Goal: Check status: Check status

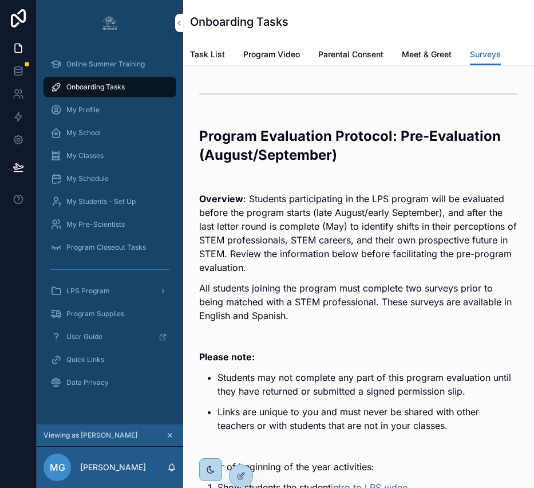
scroll to position [2864, 0]
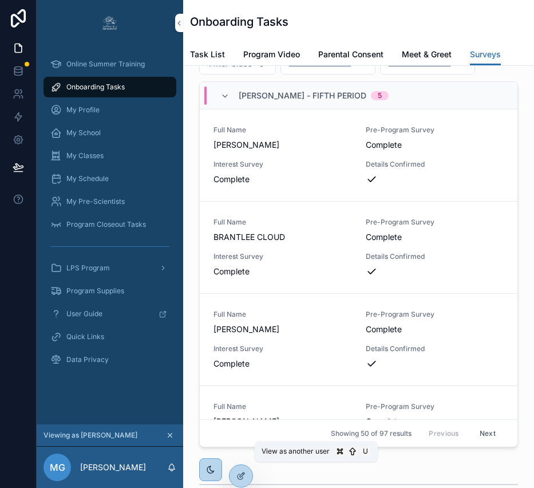
click at [0, 0] on icon at bounding box center [0, 0] width 0 height 0
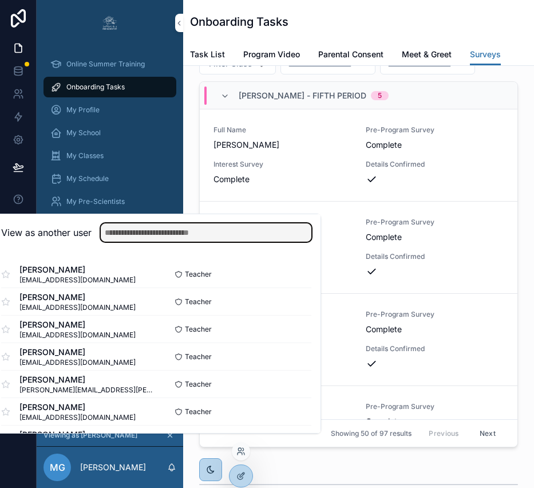
click at [223, 242] on input "text" at bounding box center [206, 232] width 211 height 18
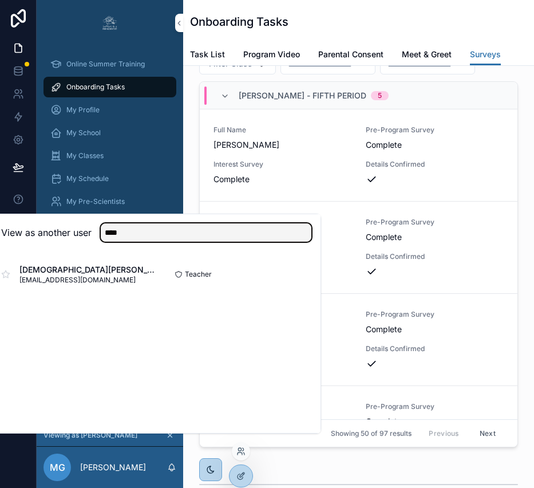
type input "****"
click at [0, 0] on button "Select" at bounding box center [0, 0] width 0 height 0
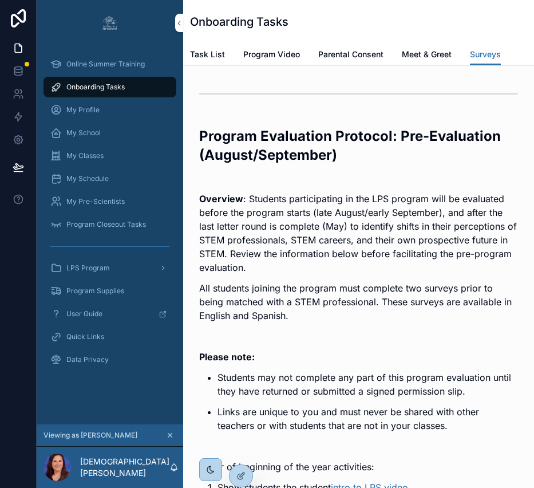
click at [97, 157] on span "My Classes" at bounding box center [84, 155] width 37 height 9
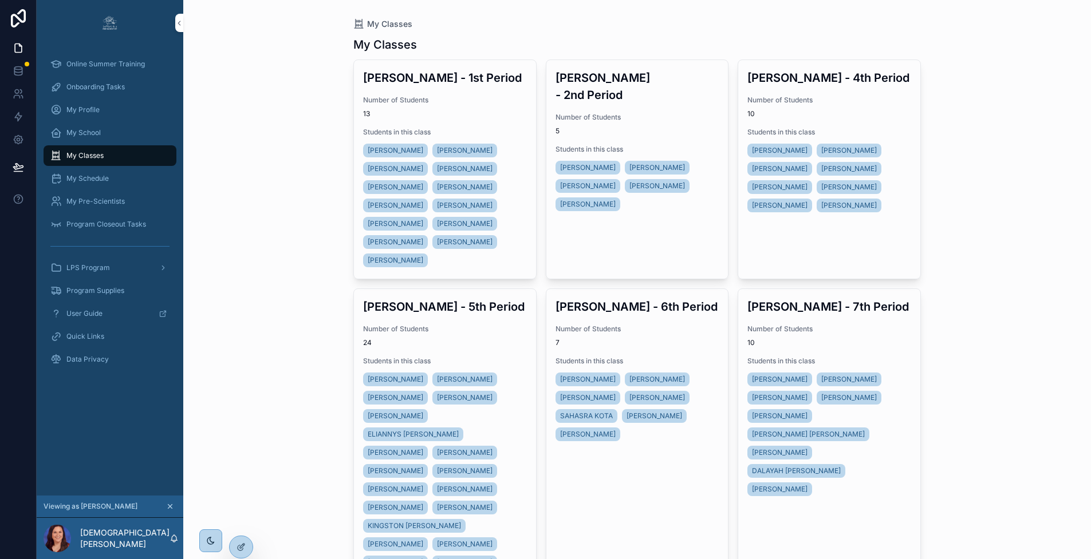
click at [0, 0] on div at bounding box center [0, 0] width 0 height 0
click at [0, 0] on icon at bounding box center [0, 0] width 0 height 0
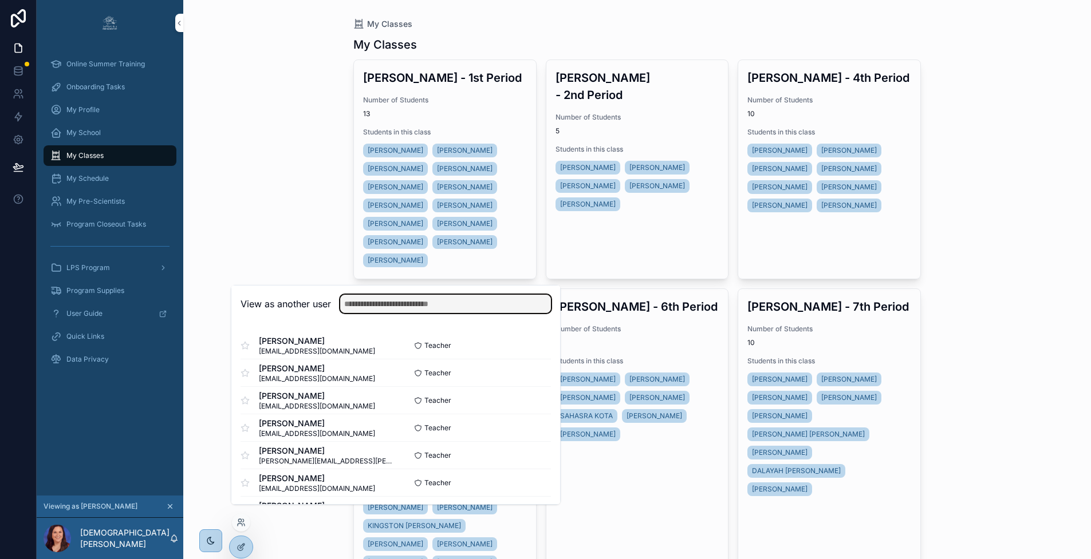
click at [464, 311] on input "text" at bounding box center [445, 304] width 211 height 18
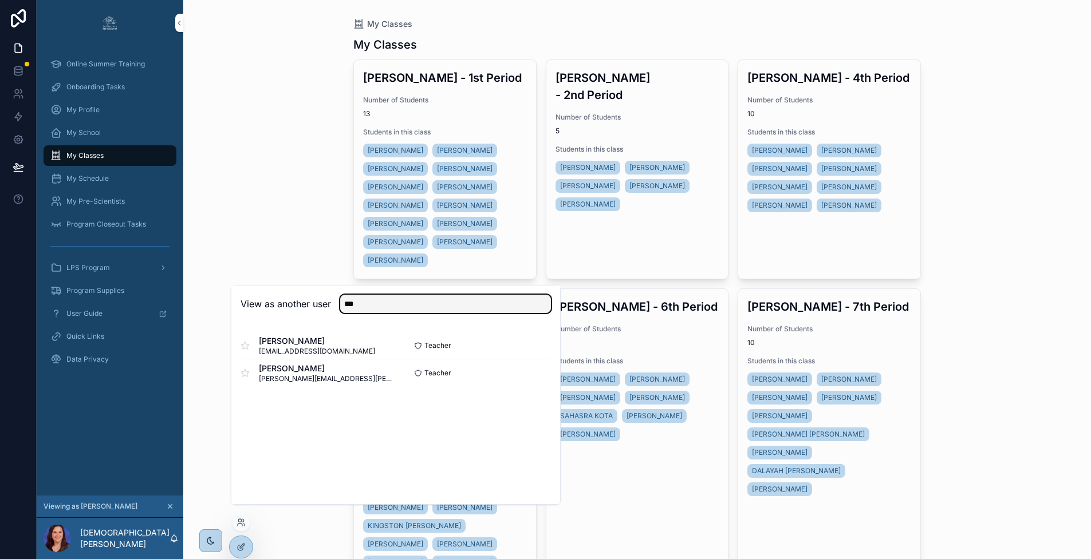
type input "***"
click at [0, 0] on button "Select" at bounding box center [0, 0] width 0 height 0
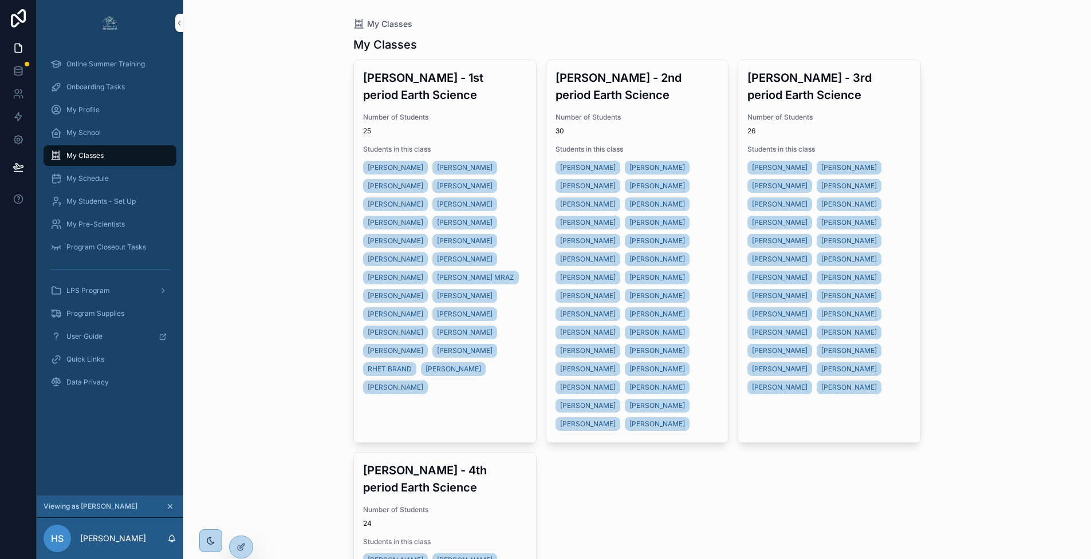
click at [136, 291] on div "LPS Program" at bounding box center [109, 291] width 119 height 18
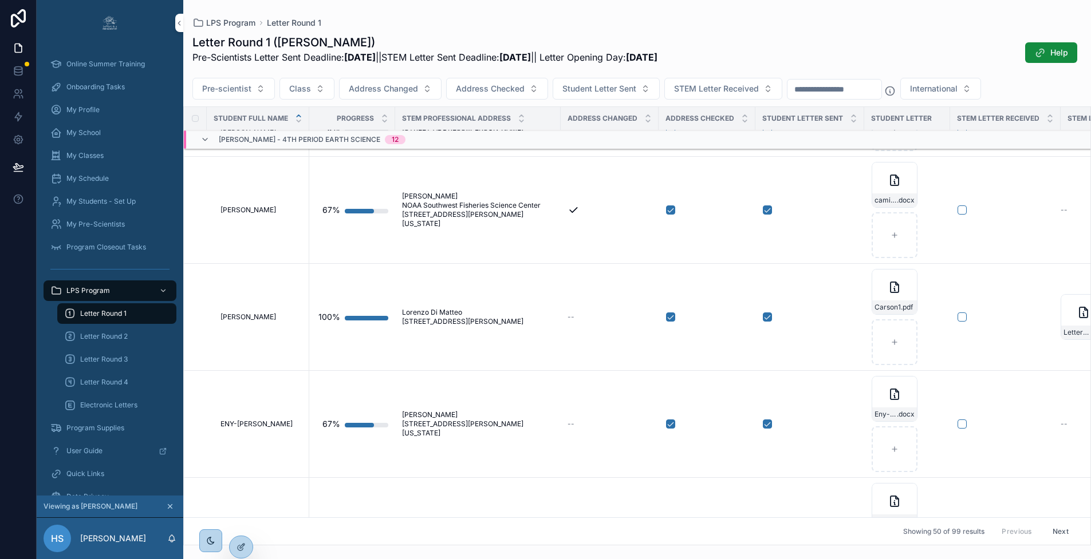
scroll to position [4496, 0]
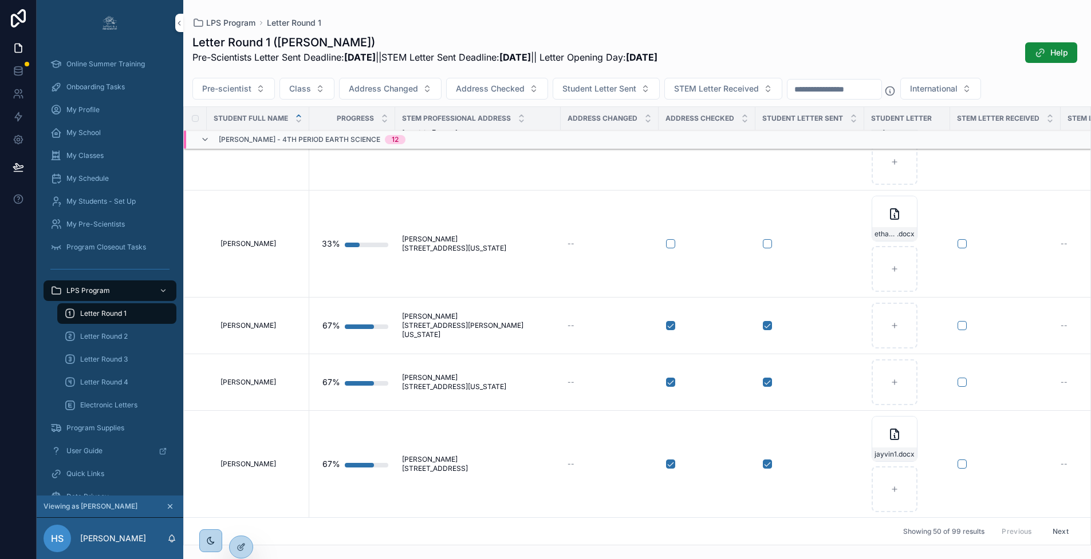
click at [103, 334] on span "Letter Round 2" at bounding box center [104, 336] width 48 height 9
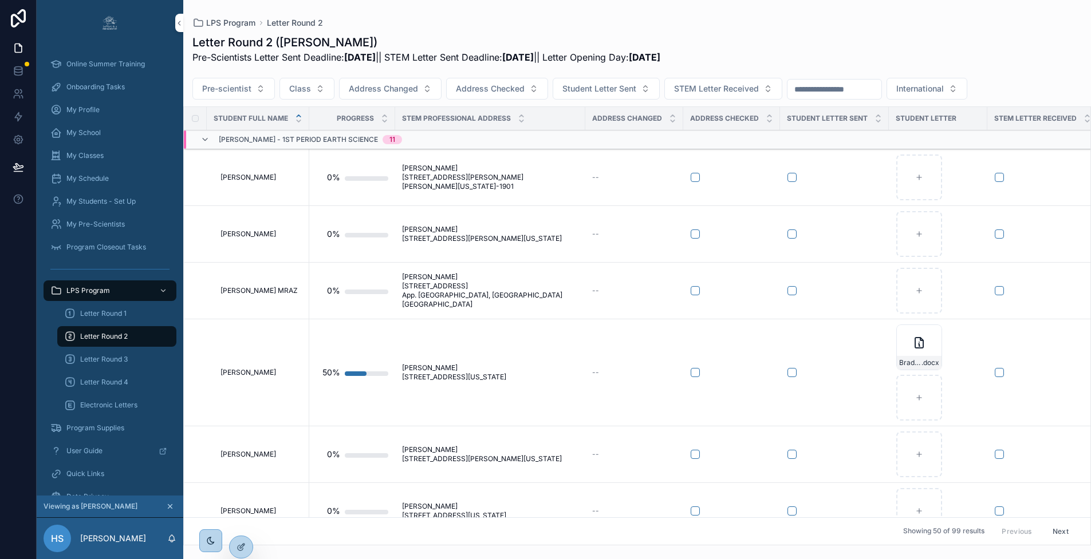
click at [0, 0] on div "Address Checked Student Letter Sent STEM Letter Received" at bounding box center [0, 0] width 0 height 0
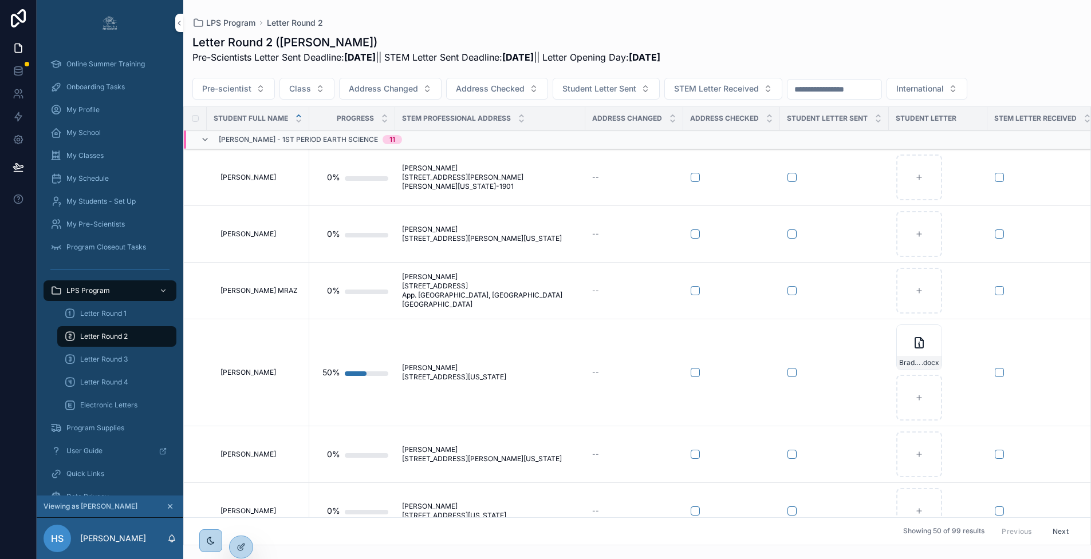
click at [0, 0] on div "Address Checked Student Letter Sent STEM Letter Received" at bounding box center [0, 0] width 0 height 0
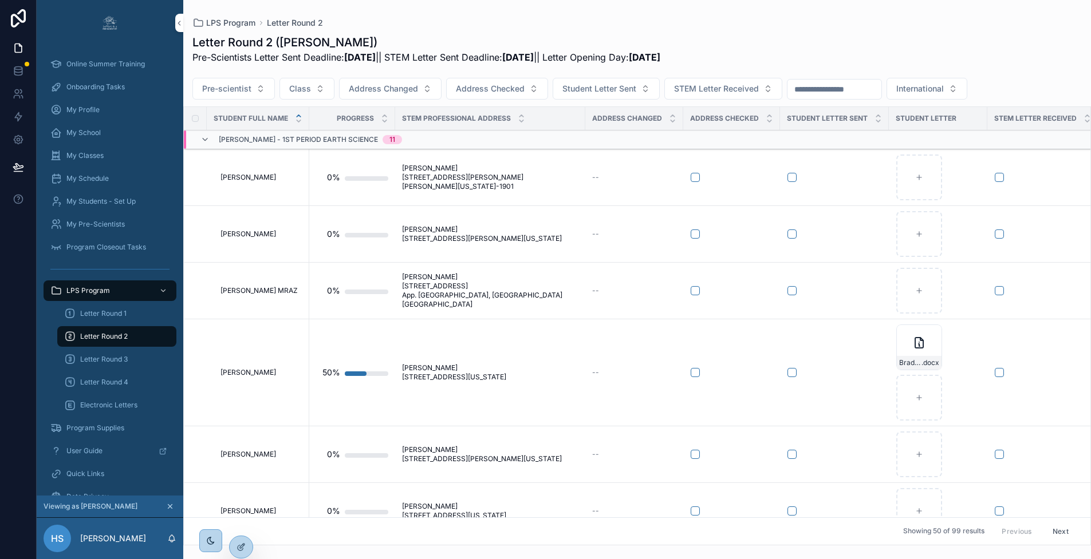
click at [0, 0] on div "Address Checked Student Letter Sent STEM Letter Received" at bounding box center [0, 0] width 0 height 0
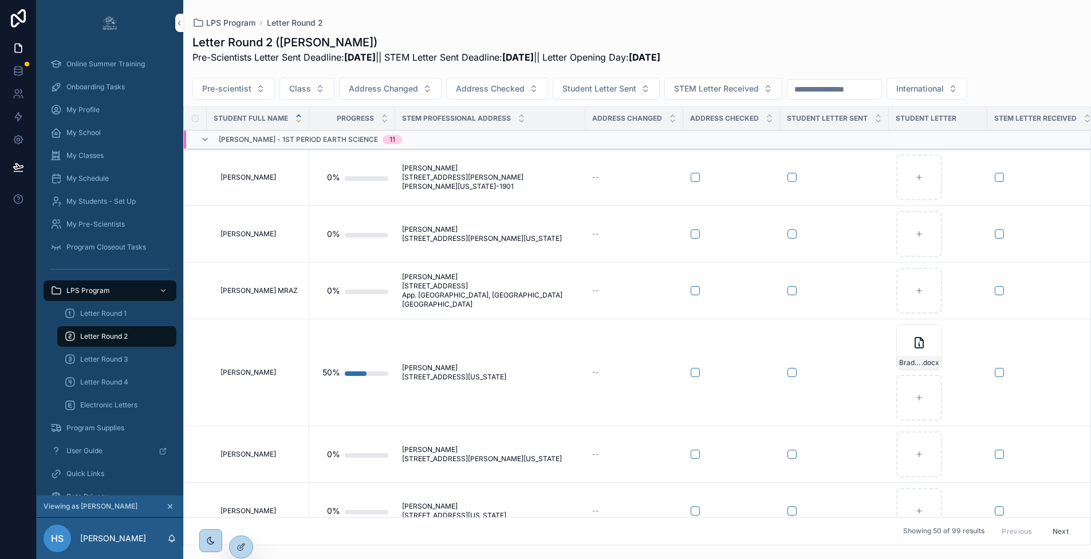
click at [0, 0] on div "Address Checked Student Letter Sent STEM Letter Received" at bounding box center [0, 0] width 0 height 0
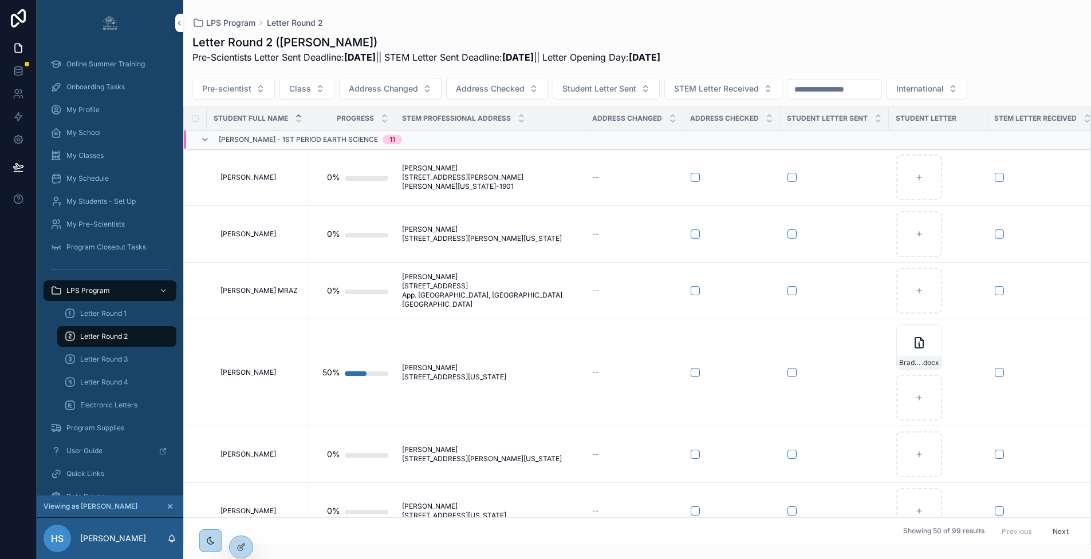
click at [0, 0] on div "Address Checked Student Letter Sent STEM Letter Received" at bounding box center [0, 0] width 0 height 0
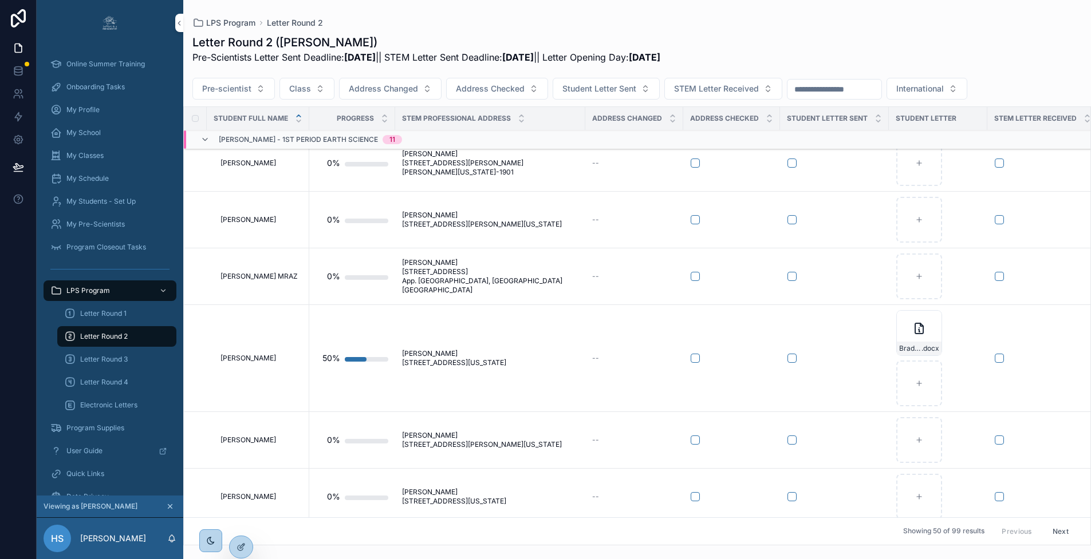
scroll to position [12, 0]
drag, startPoint x: 885, startPoint y: 120, endPoint x: 870, endPoint y: 122, distance: 15.1
click at [870, 122] on th "Student Letter Sent" at bounding box center [834, 118] width 109 height 23
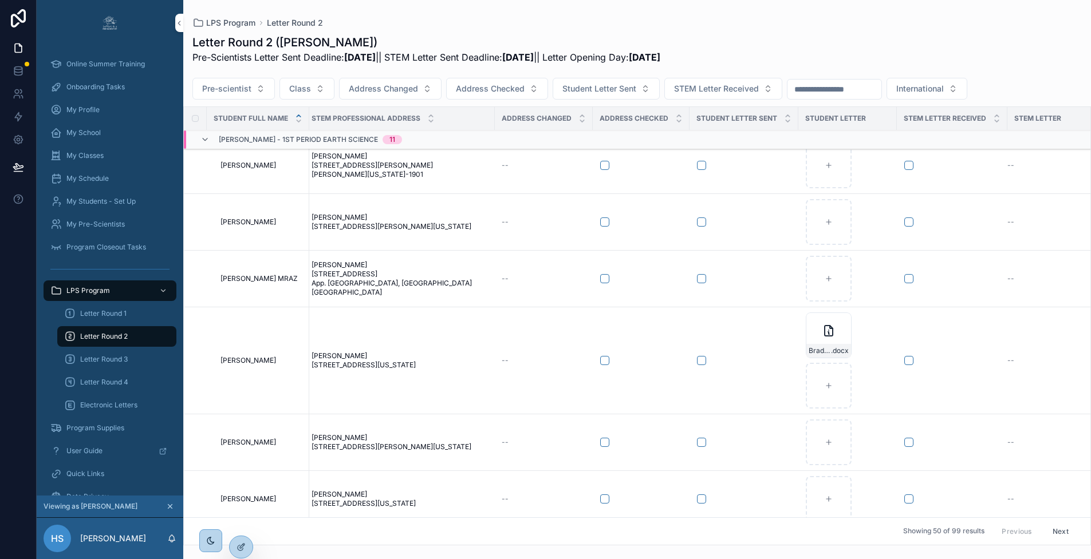
scroll to position [12, 92]
click at [850, 123] on div "Student Letter" at bounding box center [845, 118] width 98 height 18
click at [850, 120] on span "Student Letter" at bounding box center [833, 118] width 61 height 9
click at [642, 92] on button "Student Letter Sent" at bounding box center [605, 89] width 107 height 22
click at [553, 171] on div "Yes" at bounding box center [603, 172] width 159 height 18
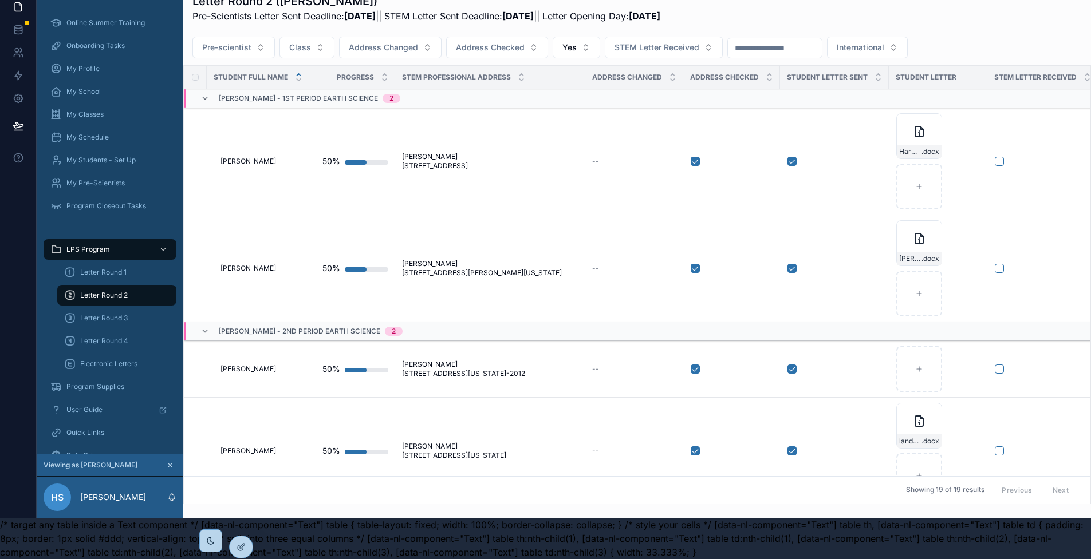
click at [427, 37] on button "Address Changed" at bounding box center [390, 48] width 102 height 22
click at [343, 128] on div "Yes" at bounding box center [388, 122] width 159 height 18
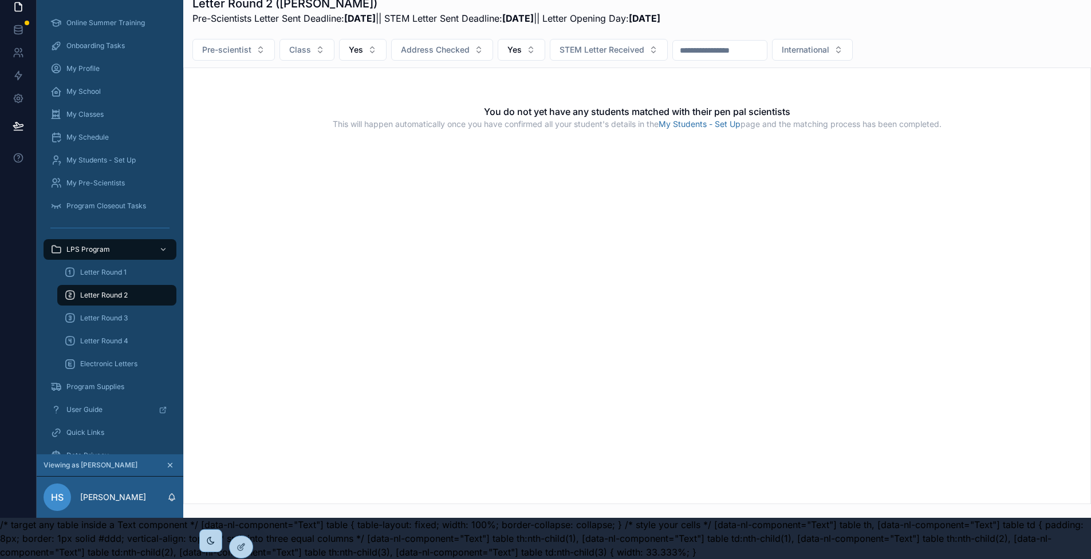
click at [372, 42] on button "Yes" at bounding box center [363, 50] width 48 height 22
click at [335, 91] on div "----" at bounding box center [361, 87] width 159 height 18
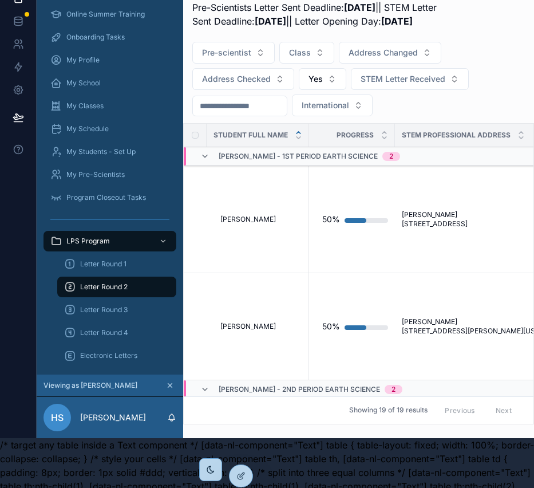
click at [330, 90] on button "Yes" at bounding box center [323, 79] width 48 height 22
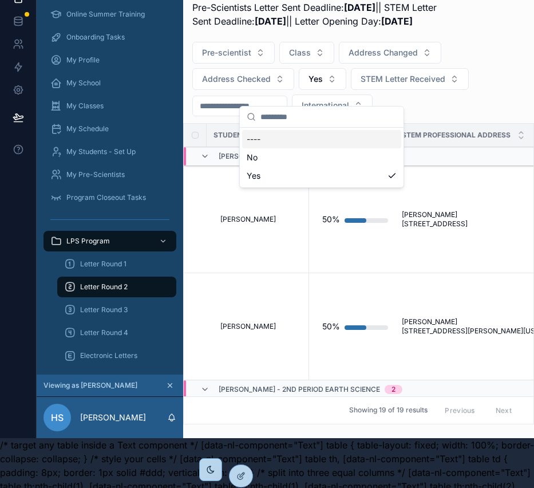
click at [255, 138] on div "----" at bounding box center [321, 139] width 159 height 18
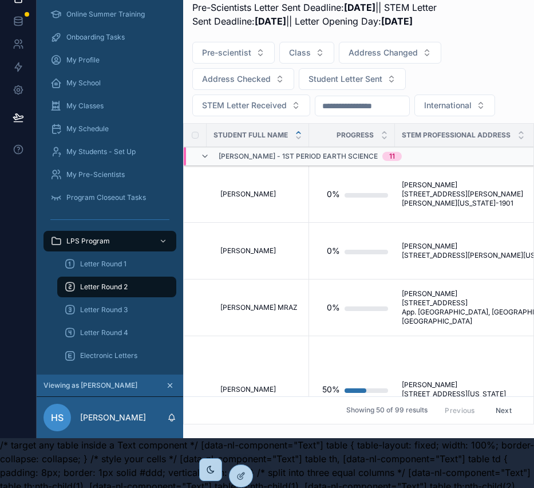
click at [424, 64] on button "Address Changed" at bounding box center [390, 53] width 102 height 22
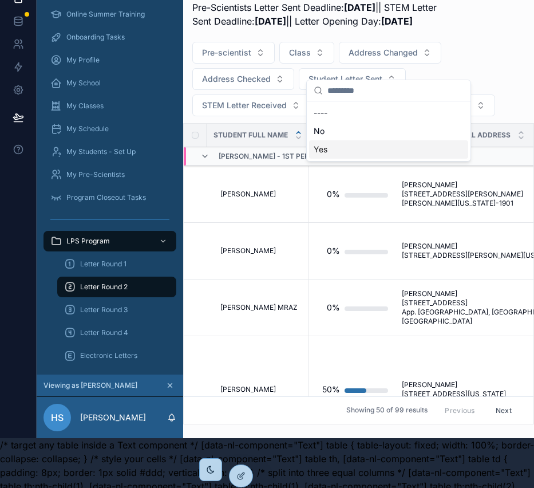
click at [338, 144] on div "Yes" at bounding box center [388, 149] width 159 height 18
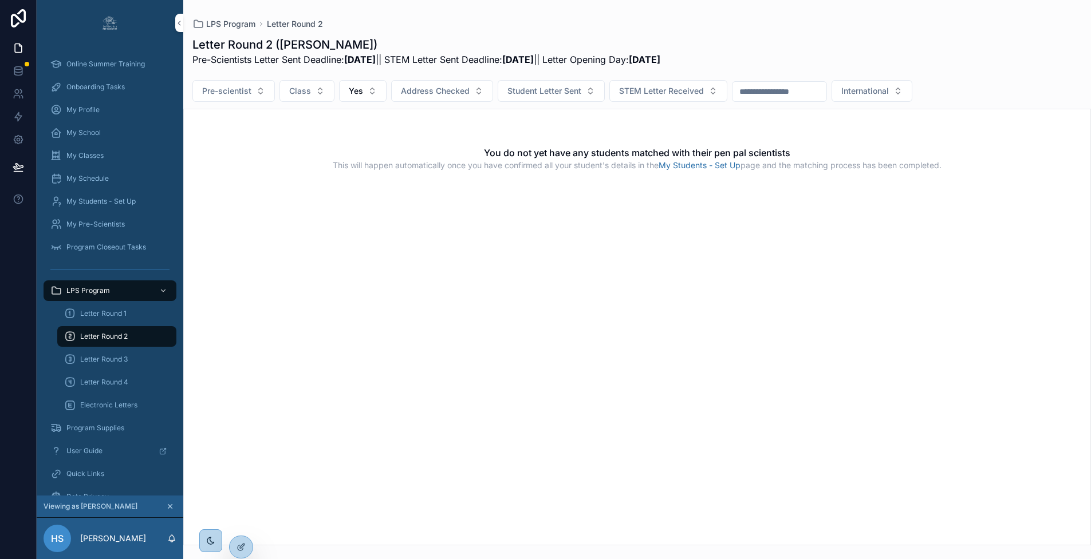
click at [372, 95] on button "Yes" at bounding box center [363, 91] width 48 height 22
click at [337, 140] on div "----" at bounding box center [361, 137] width 159 height 18
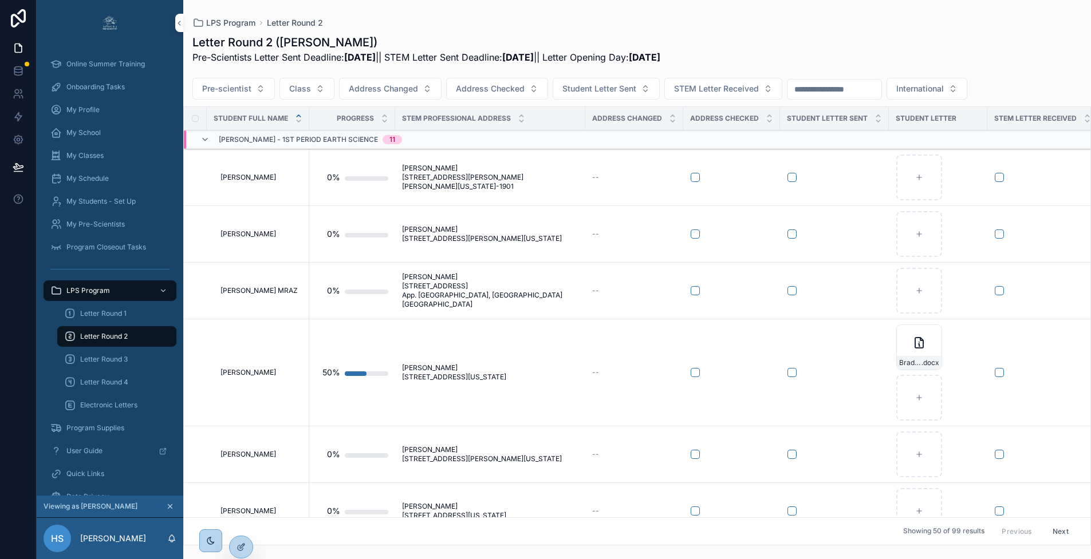
click at [533, 92] on button "Address Checked" at bounding box center [497, 89] width 102 height 22
click at [455, 178] on div "Yes" at bounding box center [494, 172] width 159 height 18
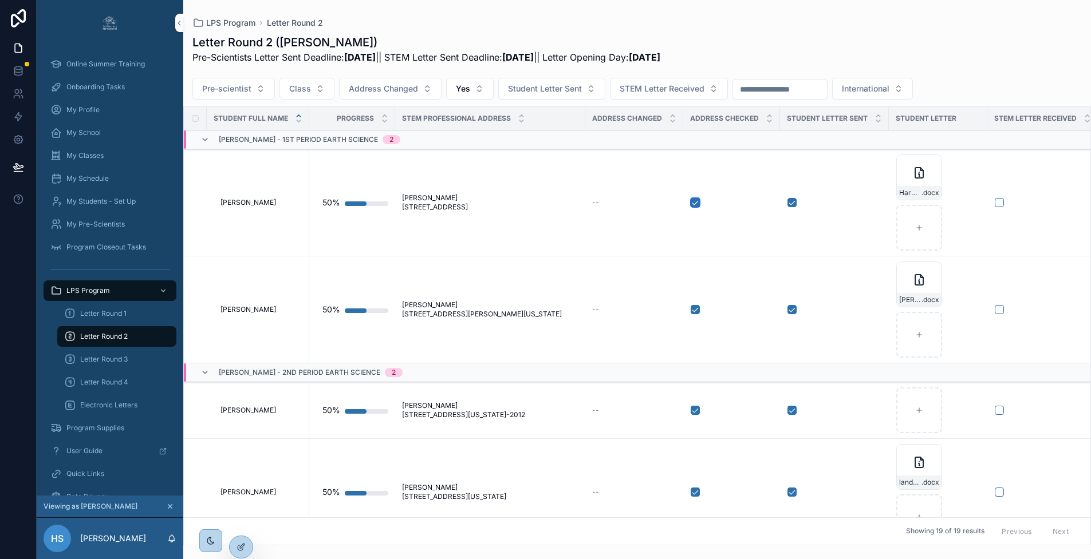
click at [697, 203] on button "scrollable content" at bounding box center [694, 202] width 9 height 9
click at [795, 204] on div "scrollable content" at bounding box center [834, 202] width 94 height 9
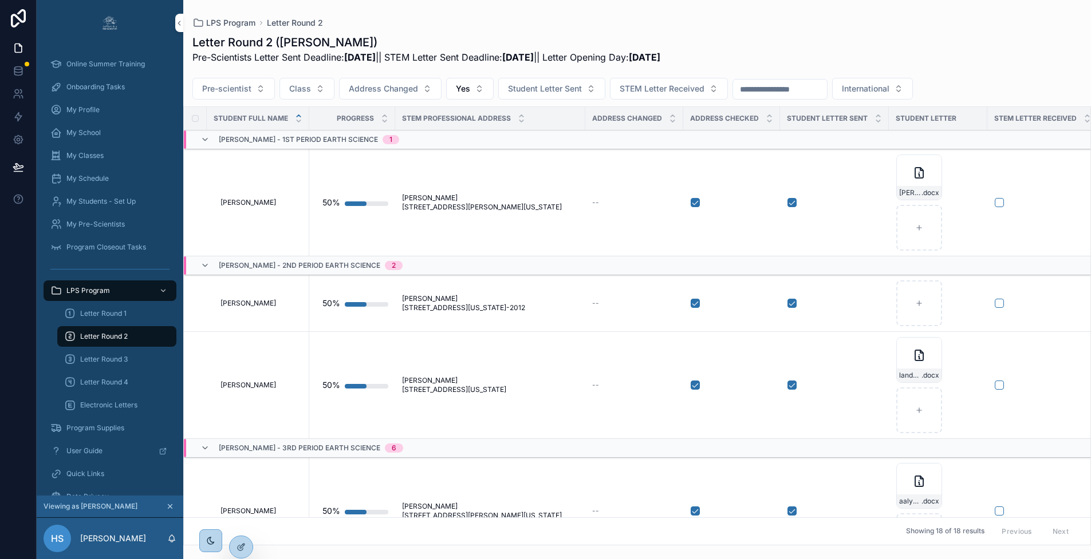
click at [594, 94] on button "Student Letter Sent" at bounding box center [551, 89] width 107 height 22
click at [560, 172] on div "Yes" at bounding box center [549, 172] width 159 height 18
click at [460, 92] on span "Yes" at bounding box center [463, 88] width 14 height 11
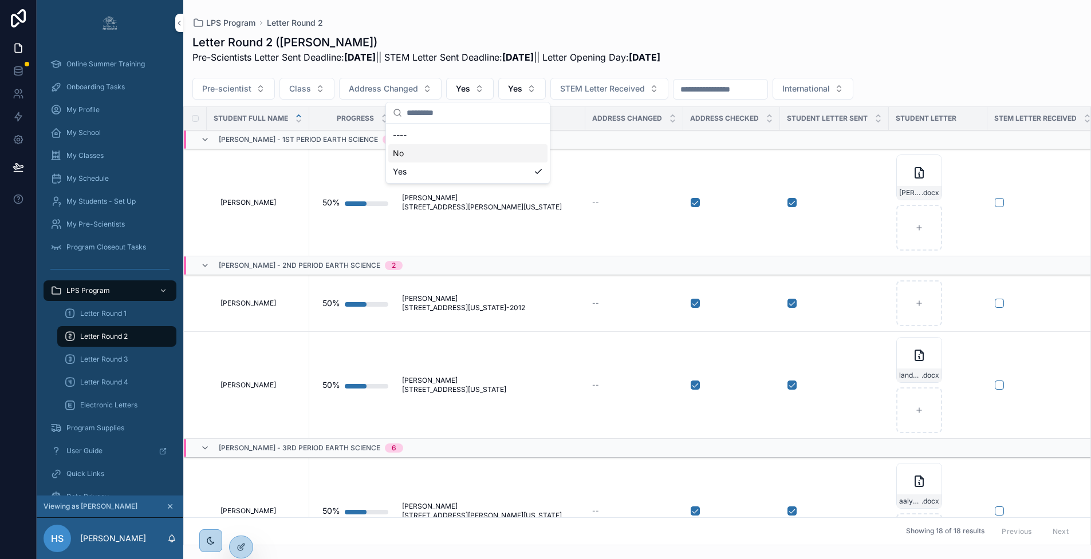
click at [432, 157] on div "No" at bounding box center [467, 153] width 159 height 18
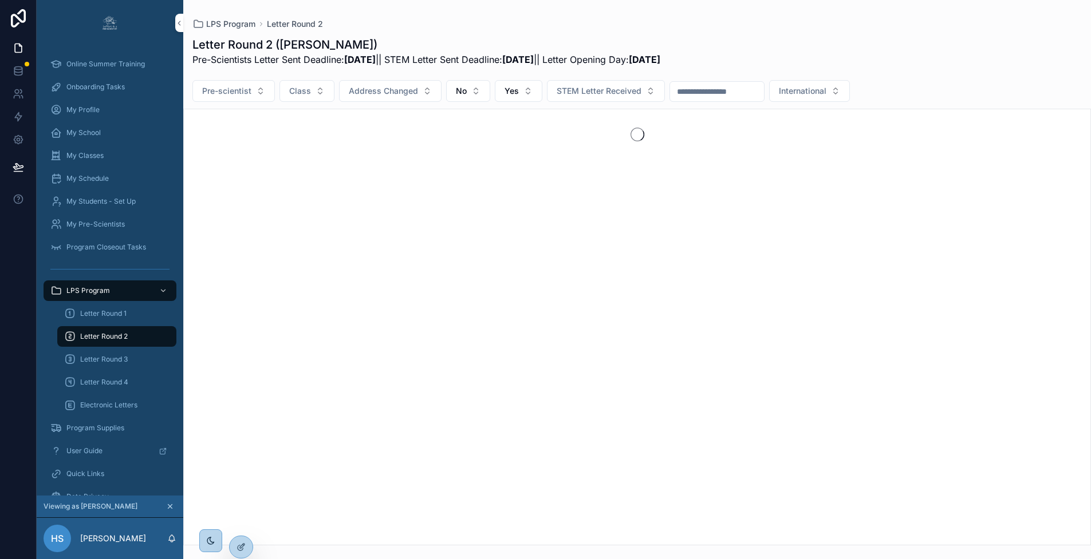
click at [513, 93] on span "Yes" at bounding box center [511, 90] width 14 height 11
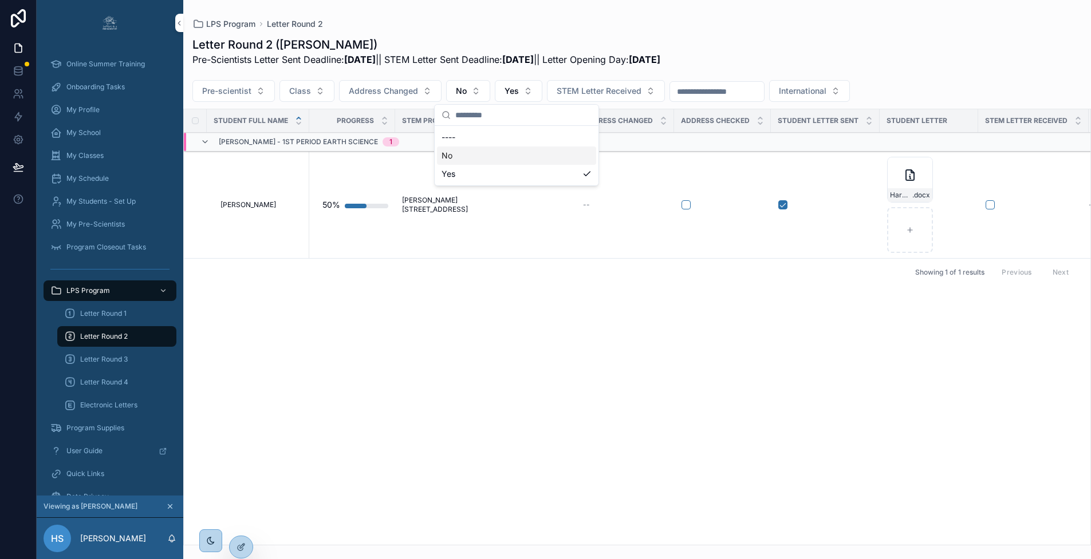
click at [501, 148] on div "No" at bounding box center [516, 156] width 159 height 18
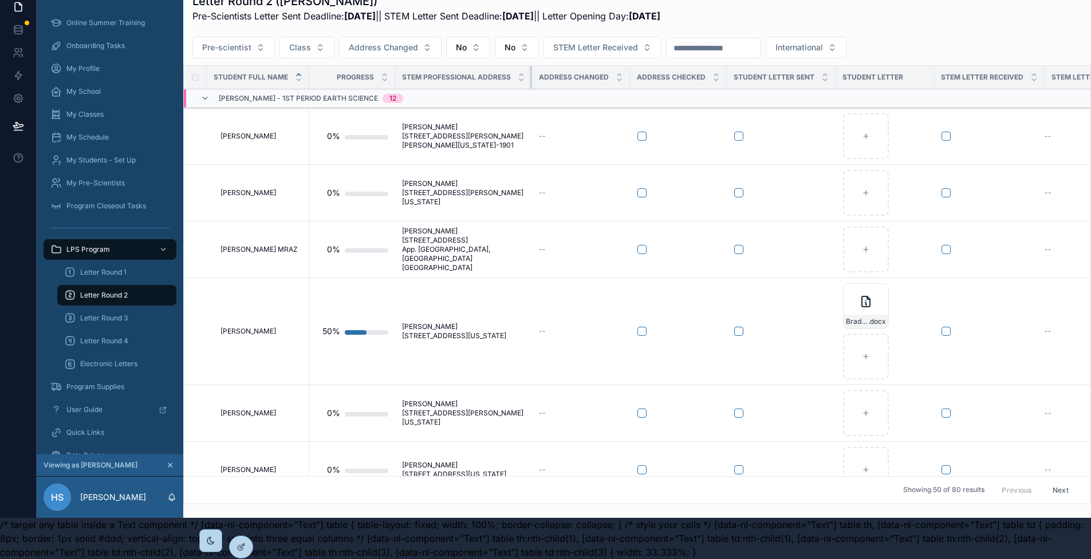
drag, startPoint x: 582, startPoint y: 65, endPoint x: 521, endPoint y: 67, distance: 61.3
click at [521, 67] on th "STEM Professional Address" at bounding box center [463, 77] width 137 height 23
drag, startPoint x: 627, startPoint y: 69, endPoint x: 583, endPoint y: 64, distance: 44.5
click at [583, 66] on th "Address Changed" at bounding box center [581, 77] width 98 height 23
drag, startPoint x: 530, startPoint y: 69, endPoint x: 465, endPoint y: 70, distance: 65.3
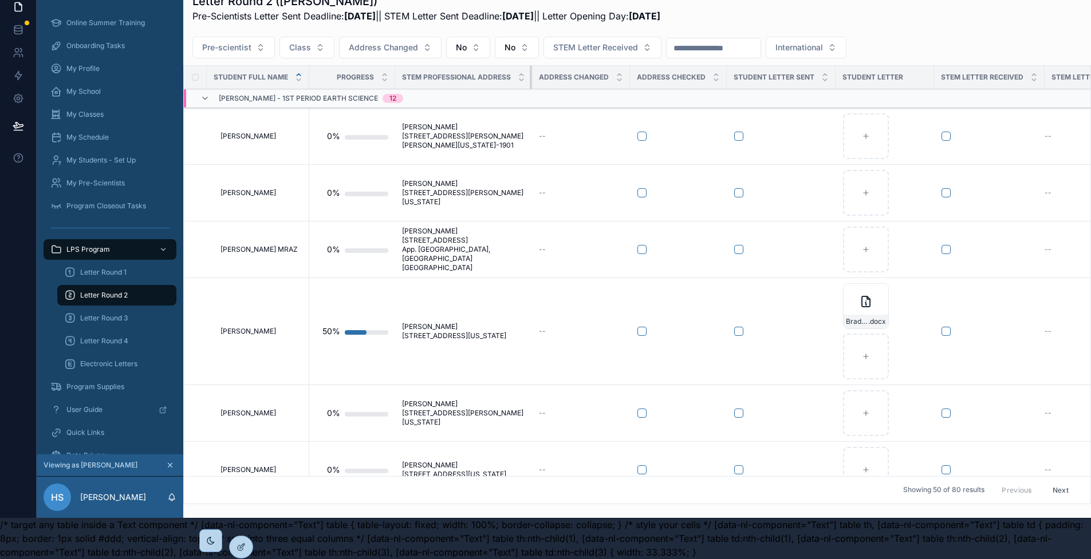
click at [465, 70] on th "STEM Professional Address" at bounding box center [463, 77] width 137 height 23
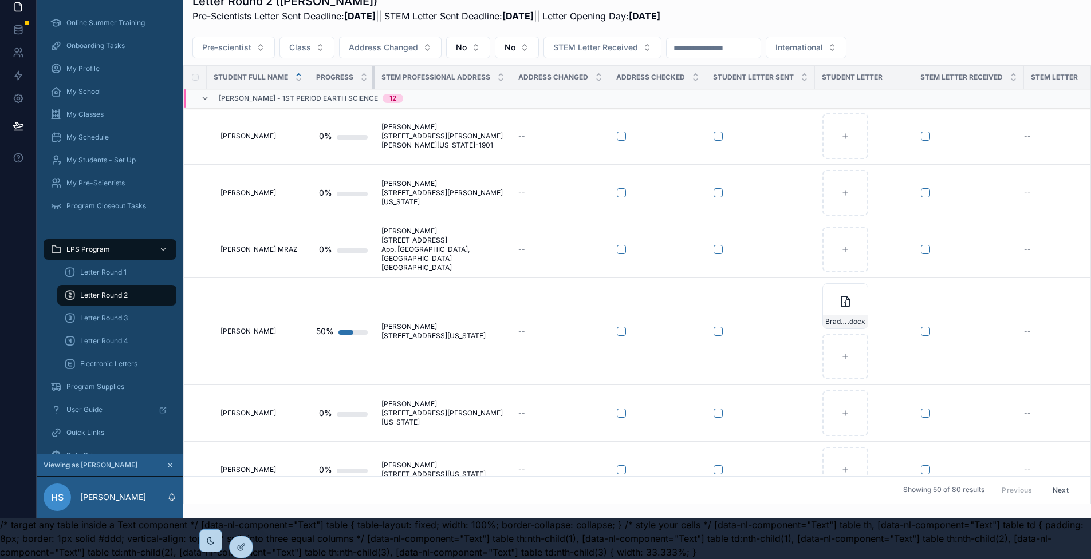
drag, startPoint x: 393, startPoint y: 66, endPoint x: 336, endPoint y: 63, distance: 56.8
click at [336, 66] on th "Progress" at bounding box center [341, 77] width 65 height 23
click at [511, 70] on div "Address Changed" at bounding box center [560, 77] width 98 height 22
click at [506, 72] on div "STEM Professional Address" at bounding box center [442, 77] width 137 height 22
drag, startPoint x: 508, startPoint y: 70, endPoint x: 491, endPoint y: 65, distance: 18.5
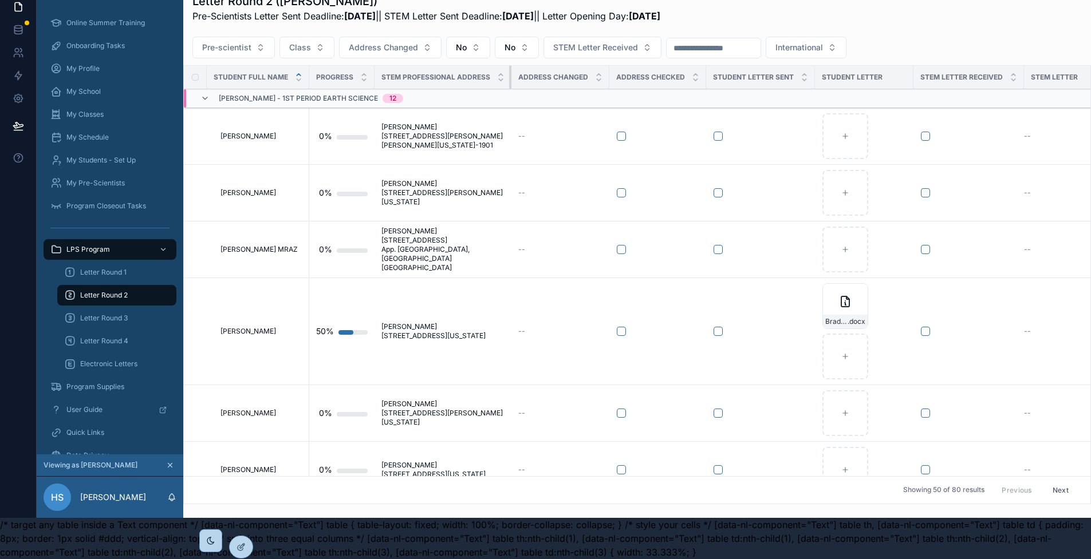
click at [491, 66] on th "STEM Professional Address" at bounding box center [442, 77] width 137 height 23
click at [607, 72] on div "scrollable content" at bounding box center [609, 77] width 5 height 23
drag, startPoint x: 607, startPoint y: 69, endPoint x: 559, endPoint y: 61, distance: 48.2
click at [559, 66] on th "Address Changed" at bounding box center [560, 77] width 98 height 23
drag, startPoint x: 703, startPoint y: 70, endPoint x: 658, endPoint y: 69, distance: 45.2
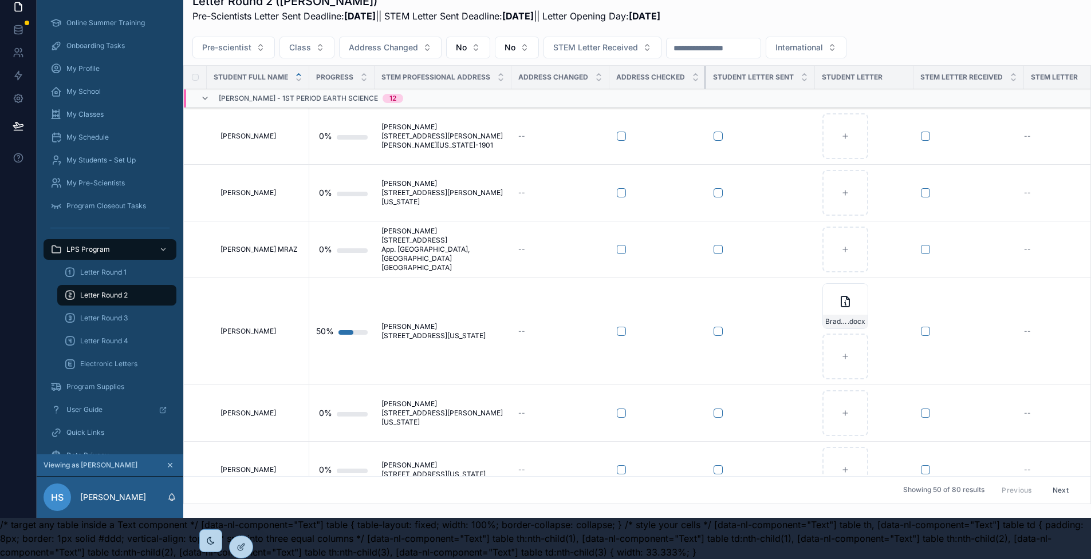
click at [660, 69] on th "Address Checked" at bounding box center [657, 77] width 97 height 23
drag, startPoint x: 810, startPoint y: 68, endPoint x: 760, endPoint y: 68, distance: 49.8
click at [761, 68] on th "Student Letter Sent" at bounding box center [760, 77] width 109 height 23
drag, startPoint x: 909, startPoint y: 65, endPoint x: 876, endPoint y: 70, distance: 33.7
click at [876, 70] on th "Student Letter" at bounding box center [852, 77] width 74 height 23
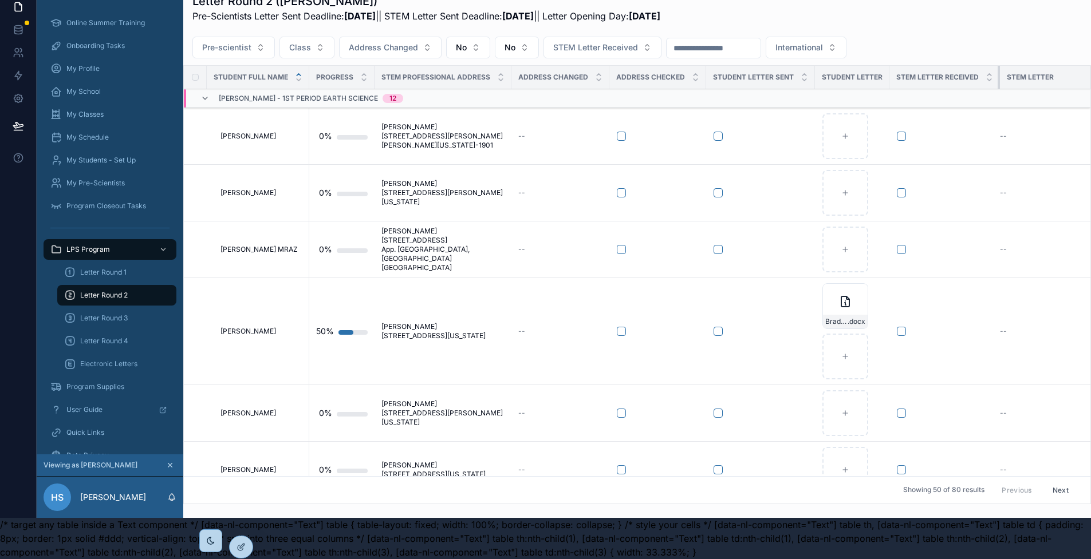
drag, startPoint x: 996, startPoint y: 70, endPoint x: 984, endPoint y: 70, distance: 12.0
click at [981, 70] on th "STEM Letter Received" at bounding box center [944, 77] width 110 height 23
click at [888, 513] on div "LPS Program Letter Round 2 Letter Round 2 (Holly Spivey) Pre-Scientists Letter …" at bounding box center [636, 238] width 907 height 559
click at [1000, 68] on div "STEM Letter" at bounding box center [1045, 77] width 90 height 18
drag, startPoint x: 996, startPoint y: 68, endPoint x: 1071, endPoint y: 74, distance: 74.6
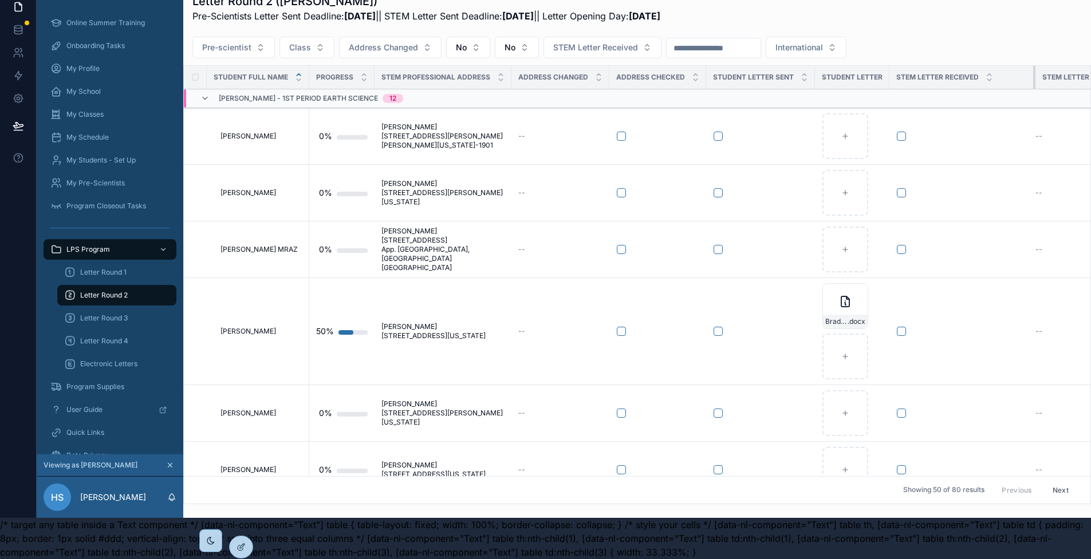
click at [1071, 74] on tr "Student Full Name Progress STEM Professional Address Address Changed Address Ch…" at bounding box center [652, 77] width 937 height 23
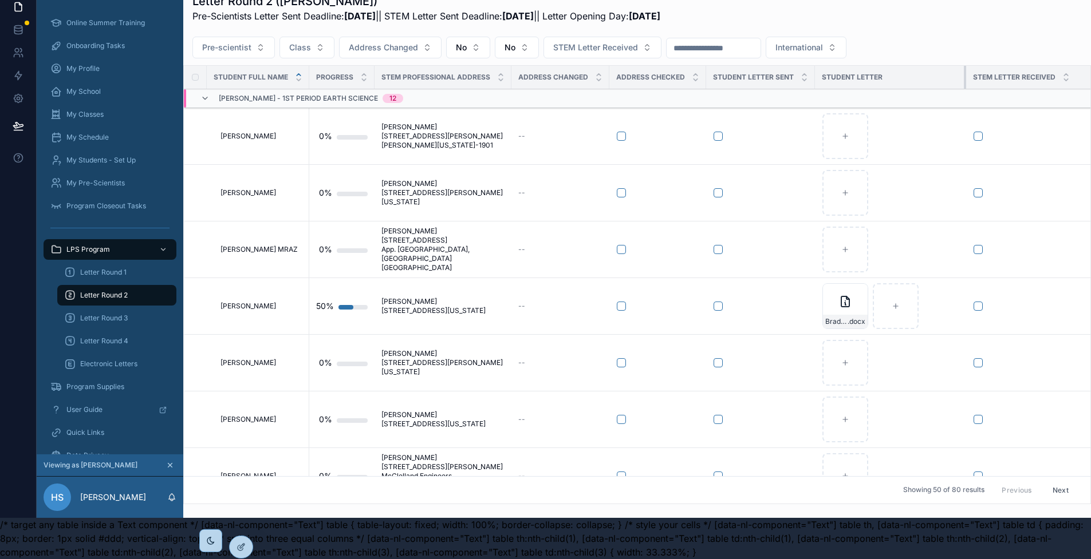
drag, startPoint x: 885, startPoint y: 70, endPoint x: 971, endPoint y: 80, distance: 86.4
click at [971, 80] on tr "Student Full Name Progress STEM Professional Address Address Changed Address Ch…" at bounding box center [691, 77] width 1014 height 23
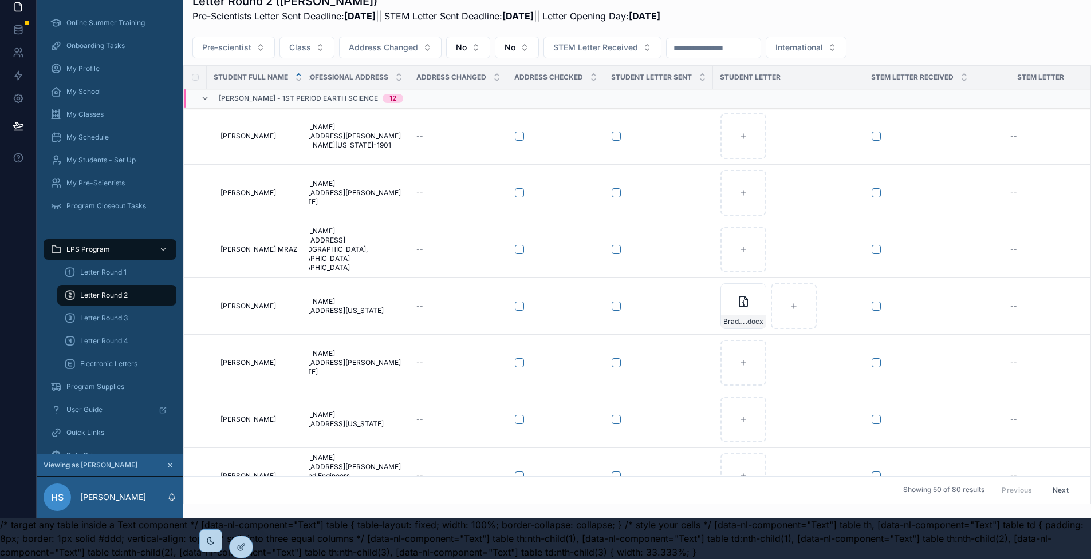
scroll to position [0, 105]
click at [0, 0] on icon "scrollable content" at bounding box center [0, 0] width 0 height 0
click at [764, 273] on icon "scrollable content" at bounding box center [763, 271] width 9 height 9
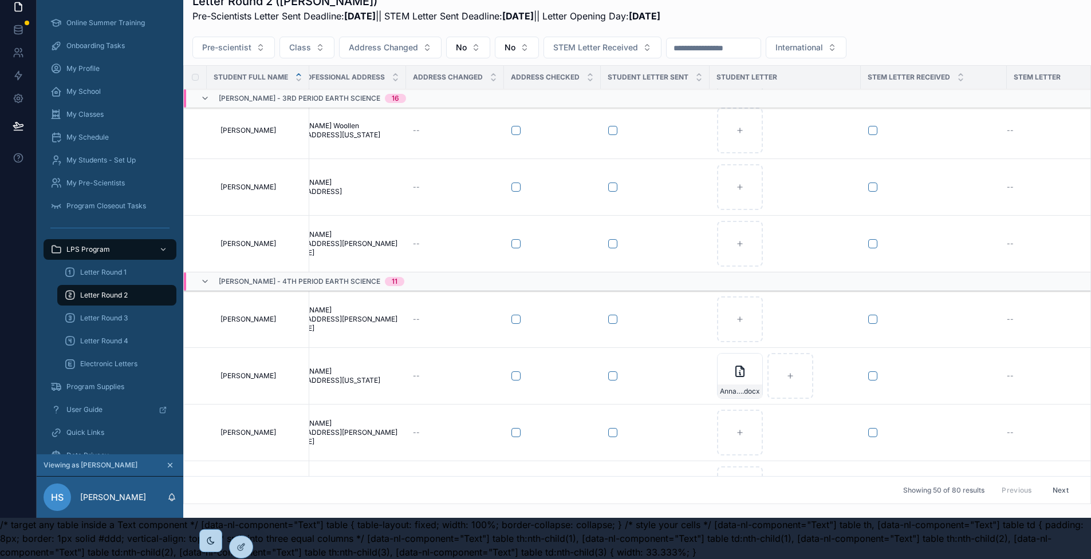
scroll to position [2103, 105]
click at [0, 0] on icon "scrollable content" at bounding box center [0, 0] width 0 height 0
click at [761, 342] on icon "scrollable content" at bounding box center [763, 341] width 9 height 9
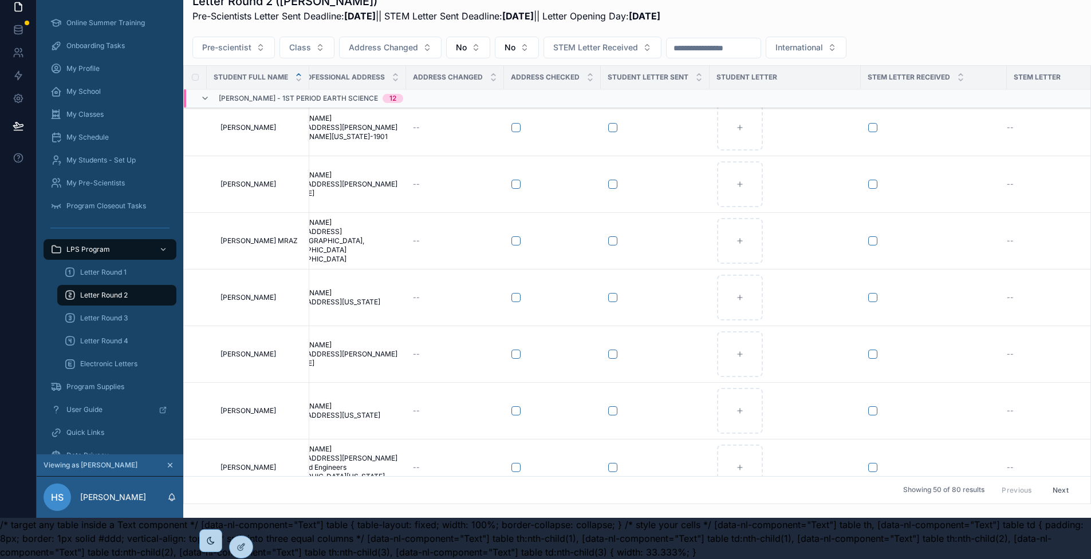
scroll to position [0, 105]
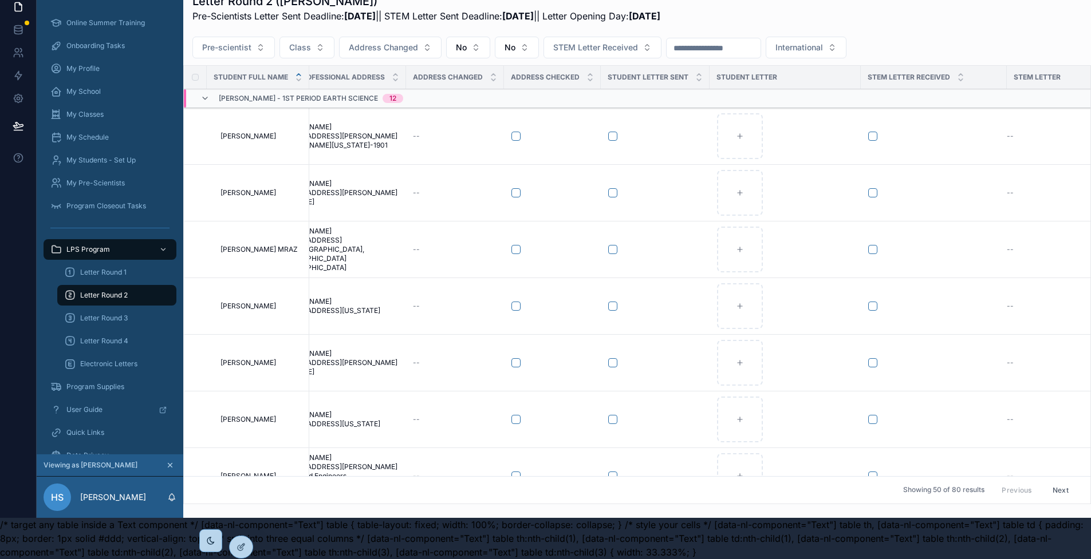
click at [1056, 485] on button "Next" at bounding box center [1060, 490] width 32 height 18
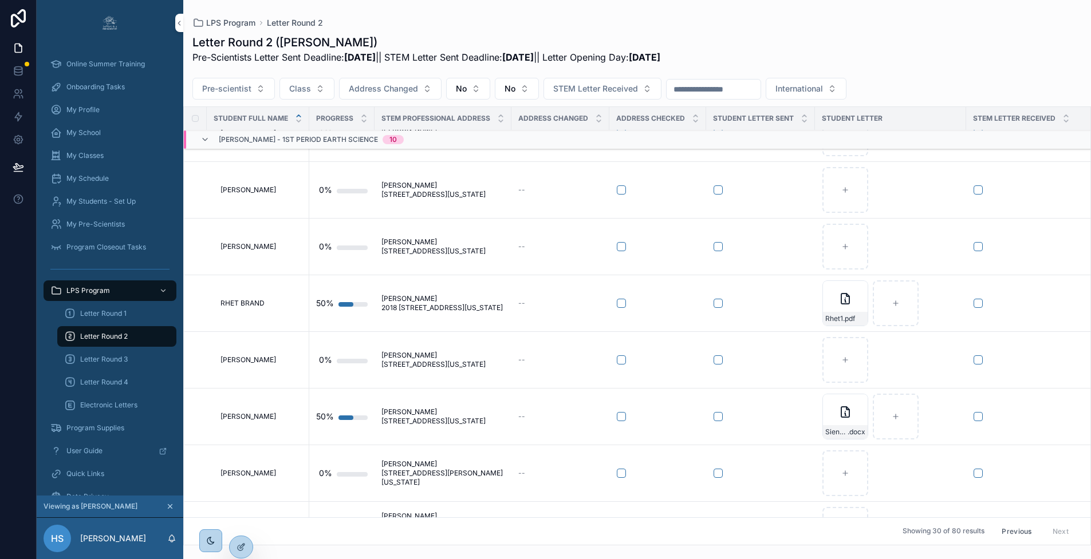
scroll to position [160, 0]
click at [473, 89] on button "No" at bounding box center [468, 89] width 44 height 22
click at [432, 133] on div "----" at bounding box center [466, 135] width 159 height 18
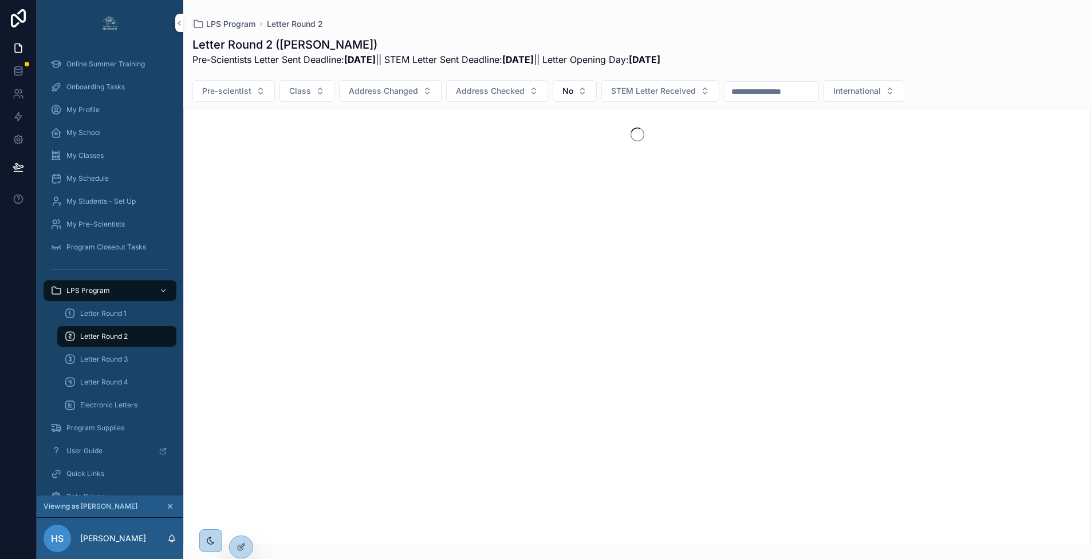
click at [583, 90] on button "No" at bounding box center [574, 91] width 44 height 22
click at [540, 139] on div "----" at bounding box center [571, 137] width 159 height 18
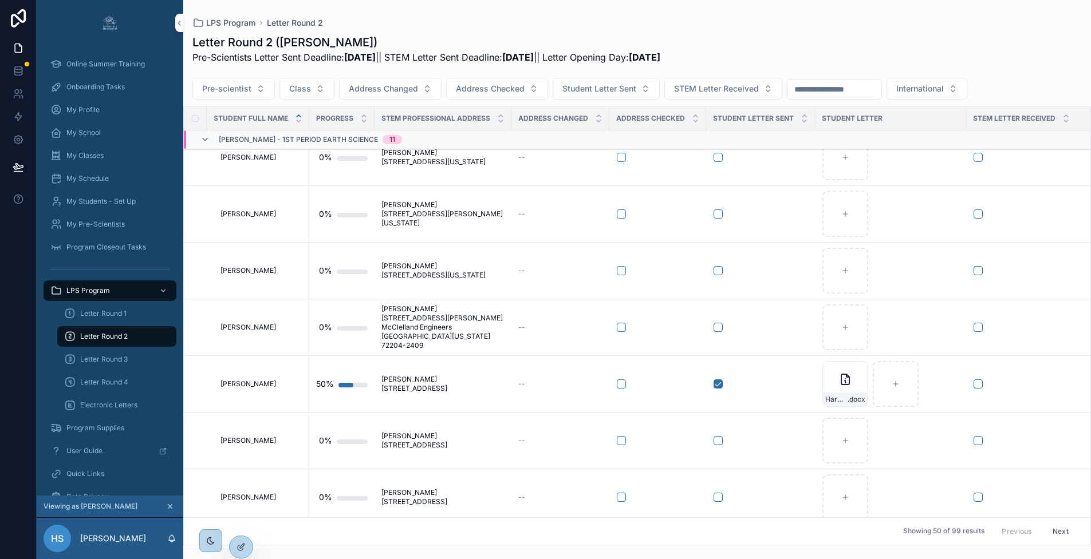
scroll to position [204, 0]
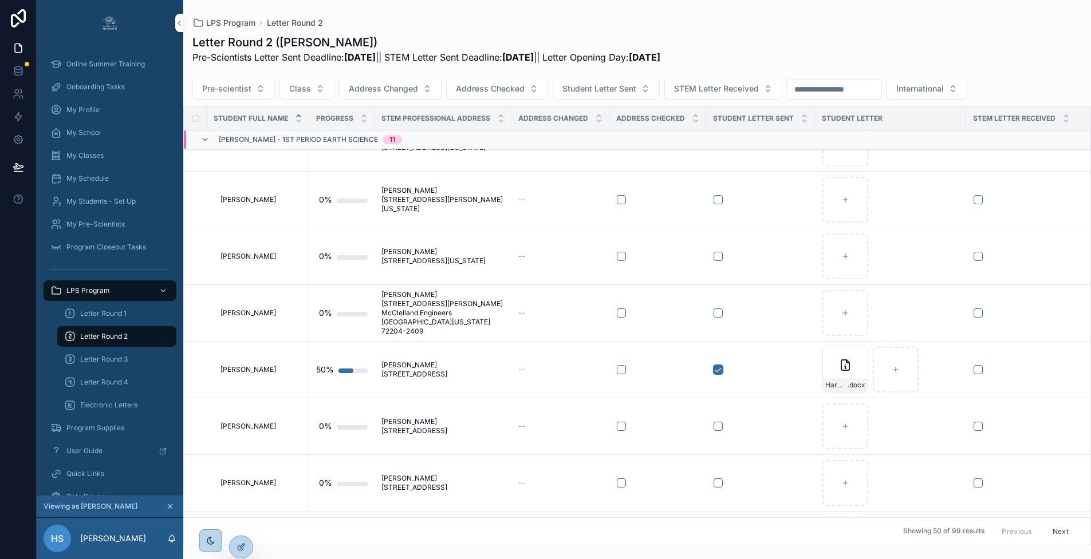
click at [717, 374] on button "scrollable content" at bounding box center [717, 369] width 9 height 9
click at [0, 0] on icon "scrollable content" at bounding box center [0, 0] width 0 height 0
click at [868, 337] on icon "scrollable content" at bounding box center [868, 336] width 0 height 2
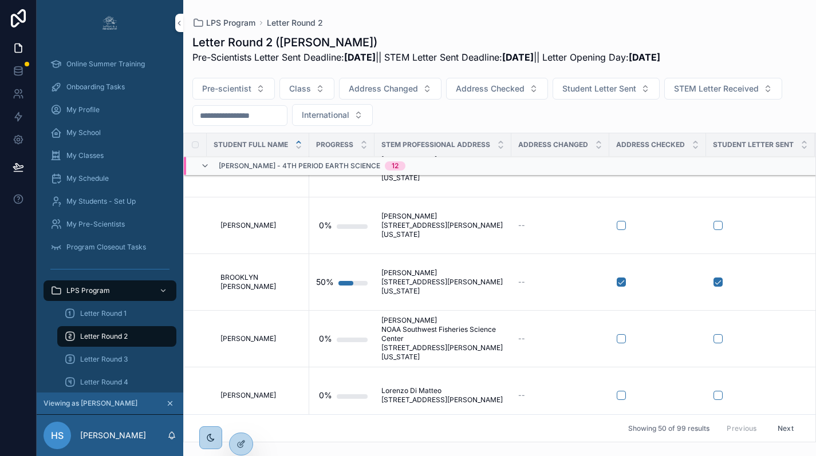
scroll to position [2387, 0]
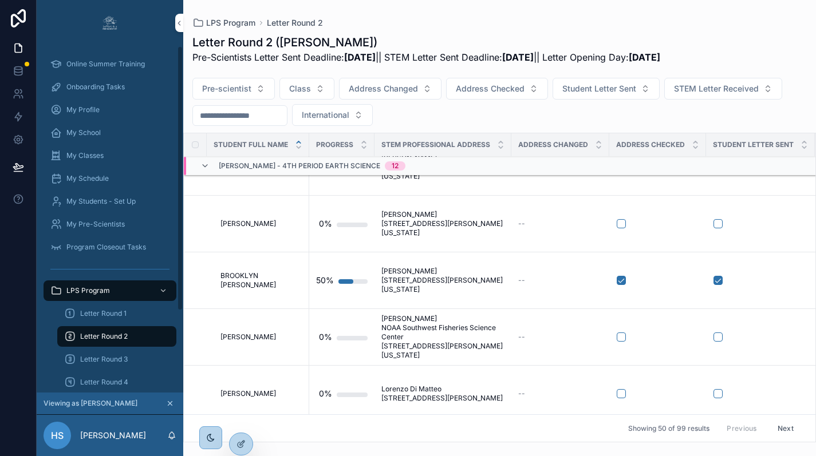
click at [131, 339] on div "Letter Round 2" at bounding box center [116, 336] width 105 height 18
click at [107, 316] on span "Letter Round 1" at bounding box center [103, 313] width 46 height 9
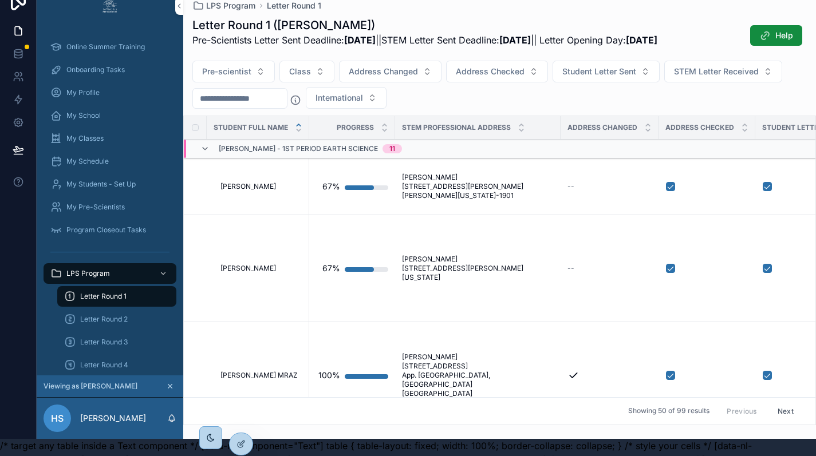
click at [112, 317] on span "Letter Round 2" at bounding box center [104, 319] width 48 height 9
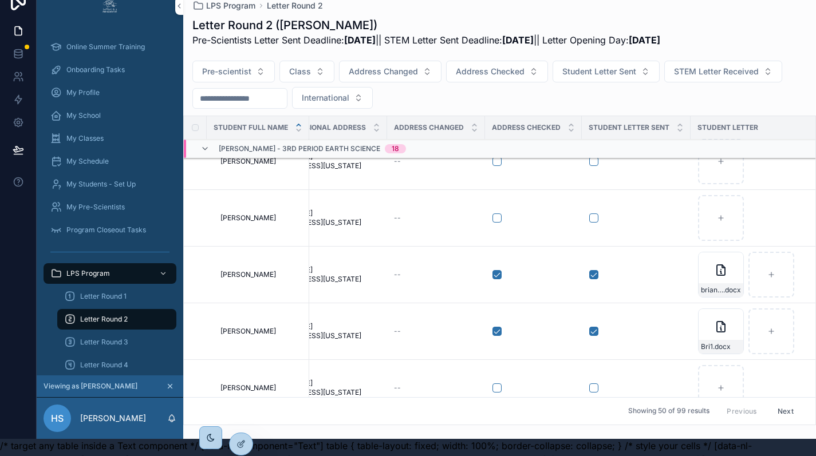
scroll to position [1376, 124]
